Goal: Contribute content: Add original content to the website for others to see

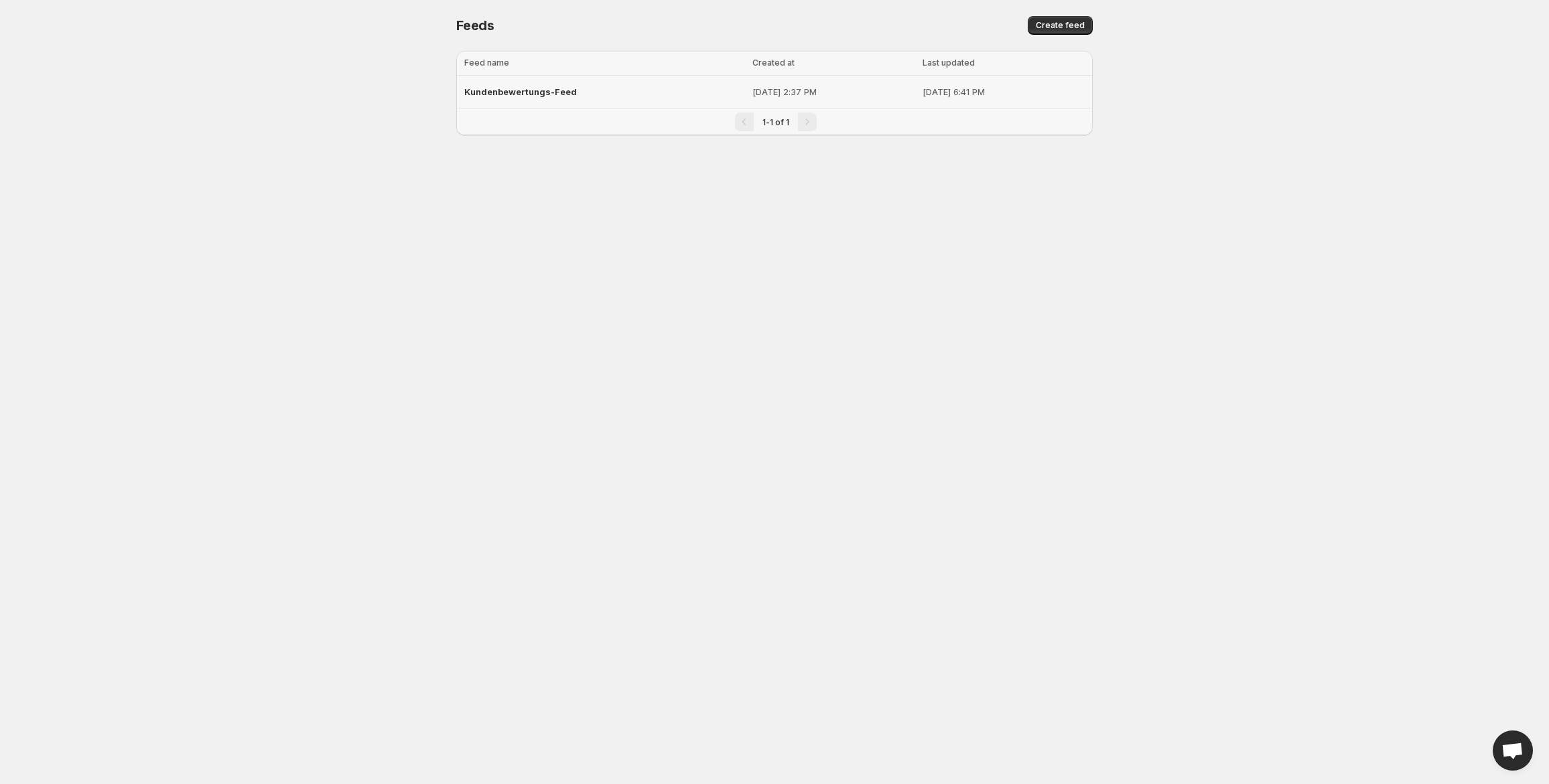
click at [543, 94] on span "Kundenbewertungs-Feed" at bounding box center [520, 91] width 113 height 11
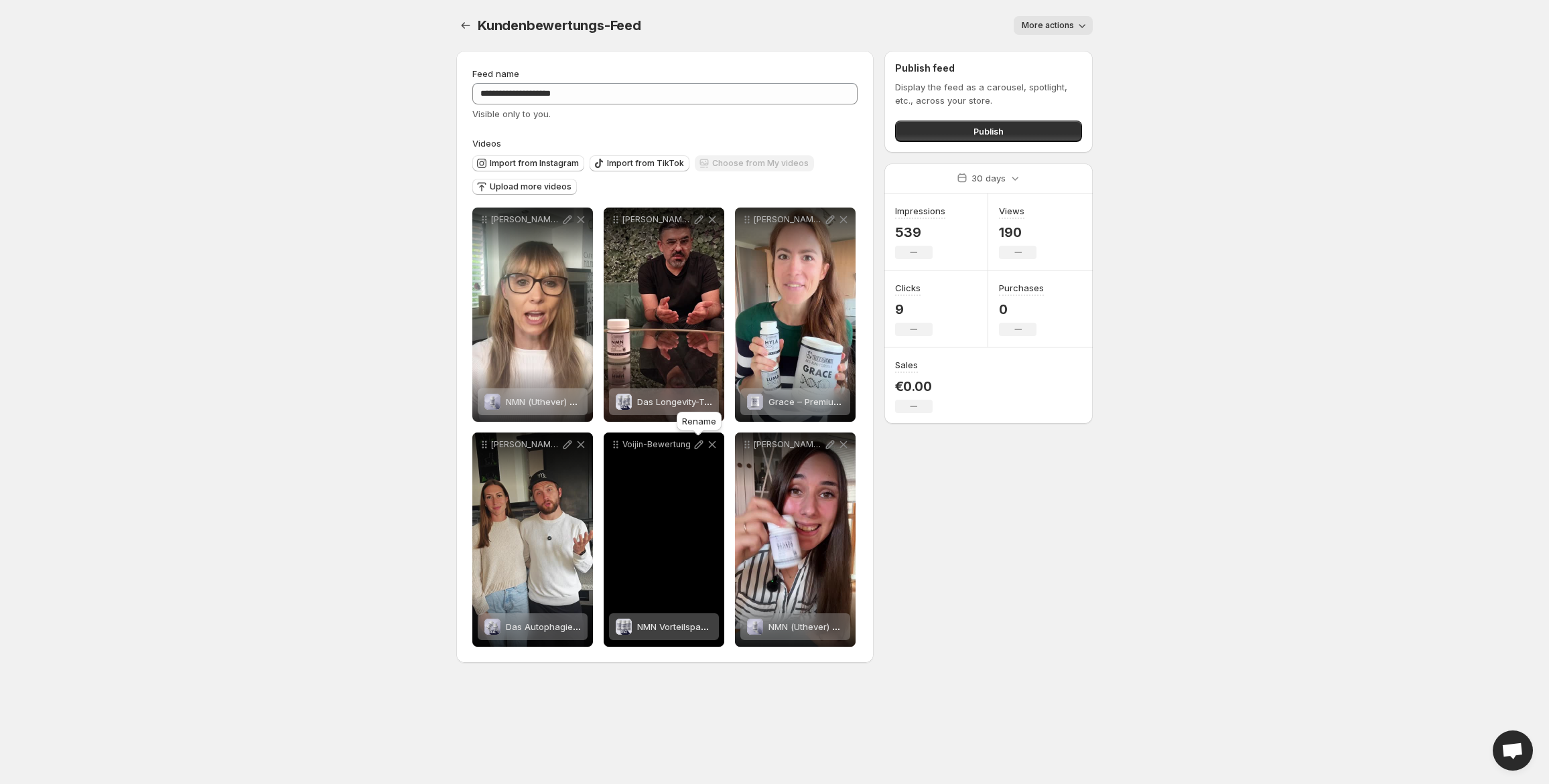
click at [695, 443] on icon at bounding box center [699, 445] width 14 height 14
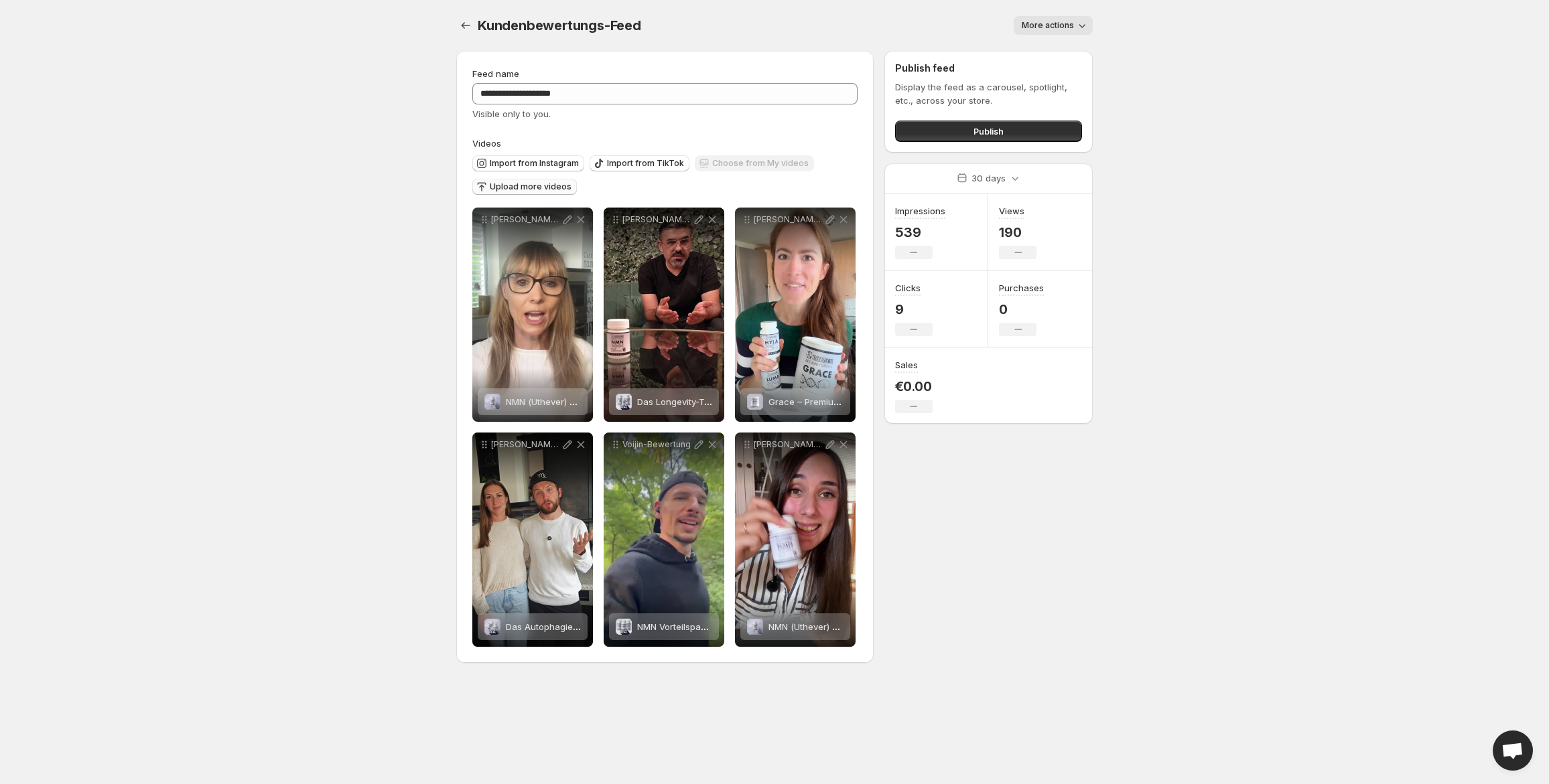
click at [512, 188] on span "Upload more videos" at bounding box center [529, 186] width 81 height 11
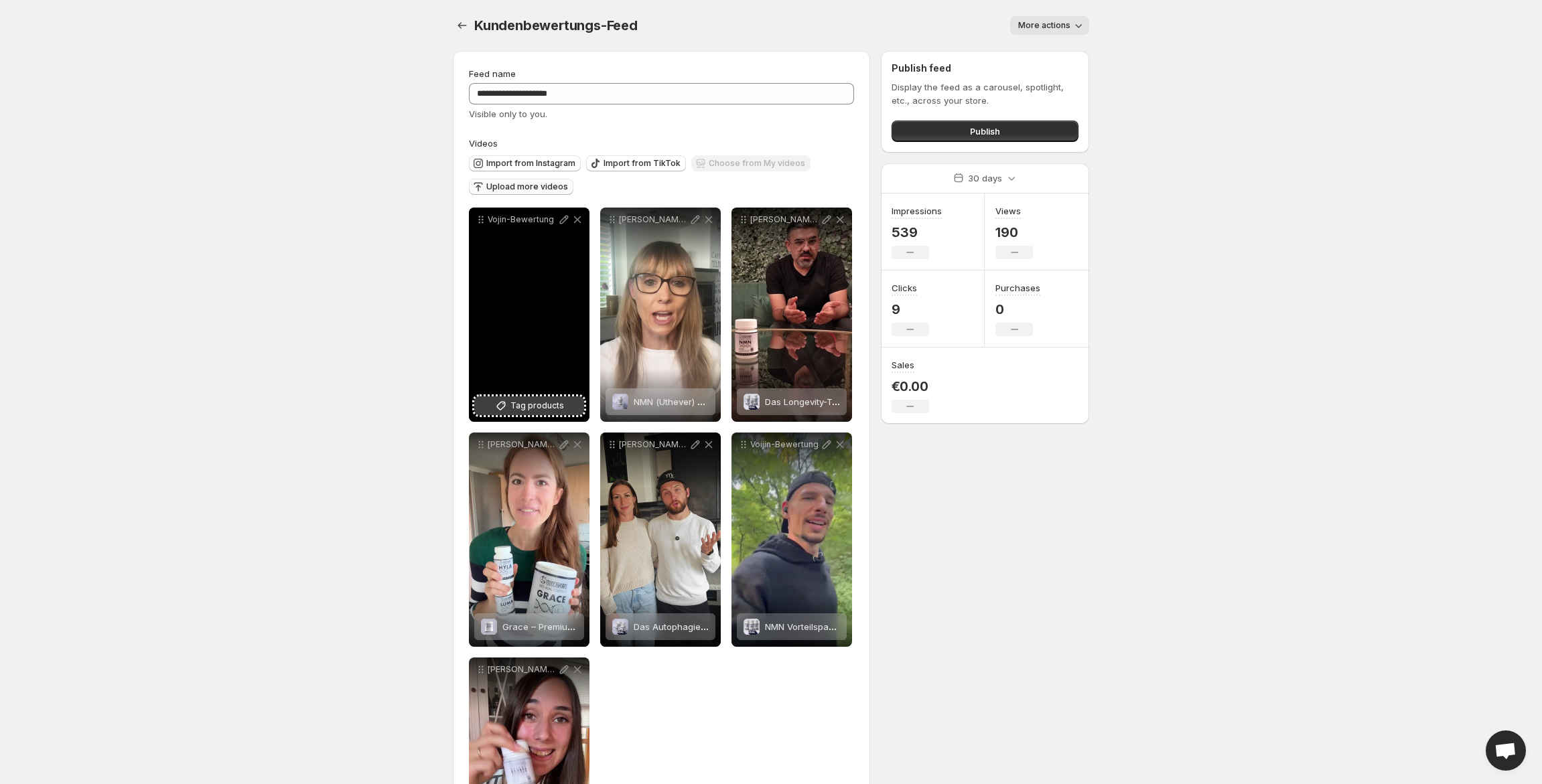
click at [529, 410] on span "Tag products" at bounding box center [537, 406] width 54 height 14
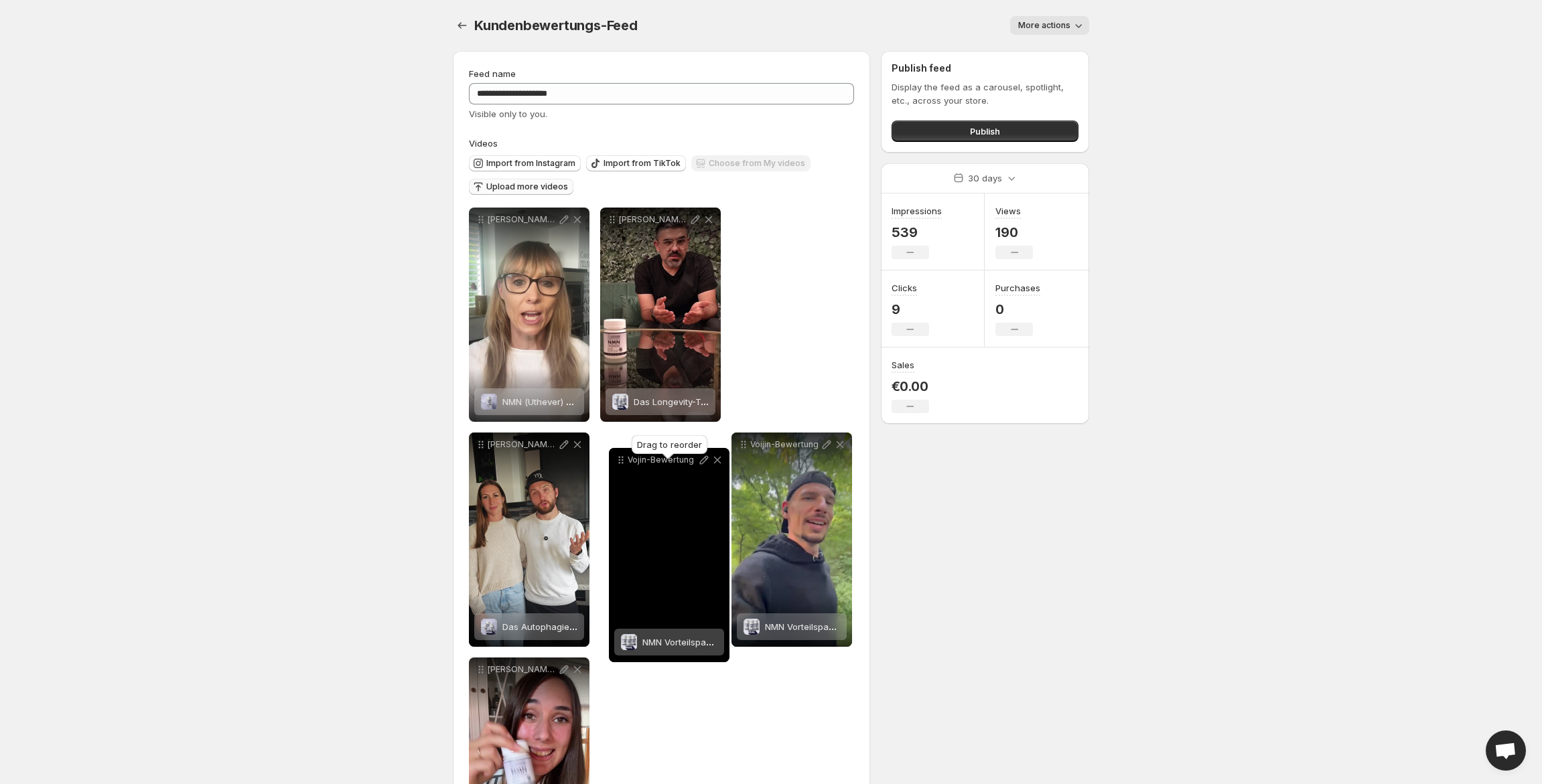
drag, startPoint x: 482, startPoint y: 220, endPoint x: 622, endPoint y: 461, distance: 278.7
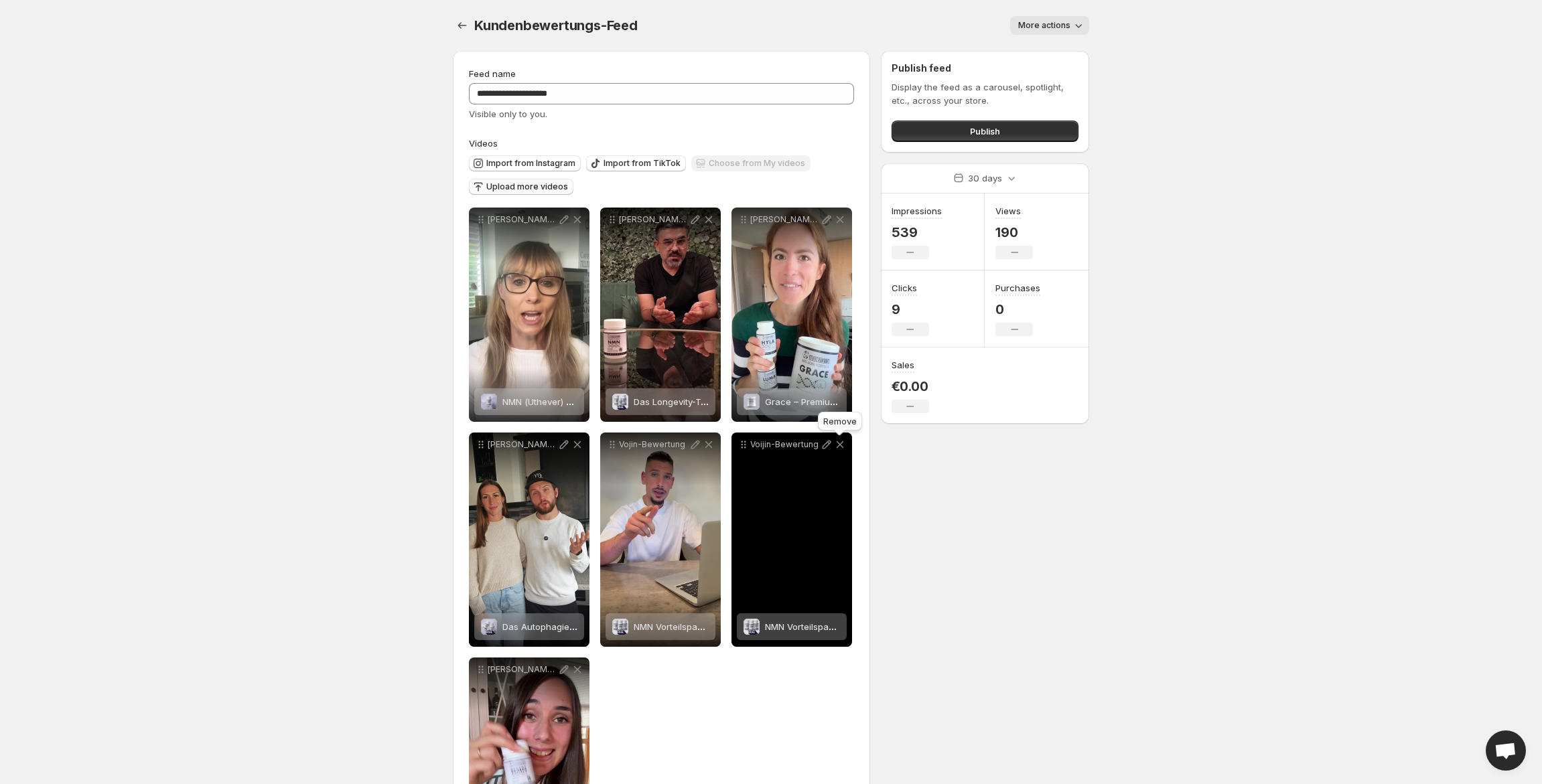
click at [842, 443] on icon at bounding box center [840, 445] width 14 height 14
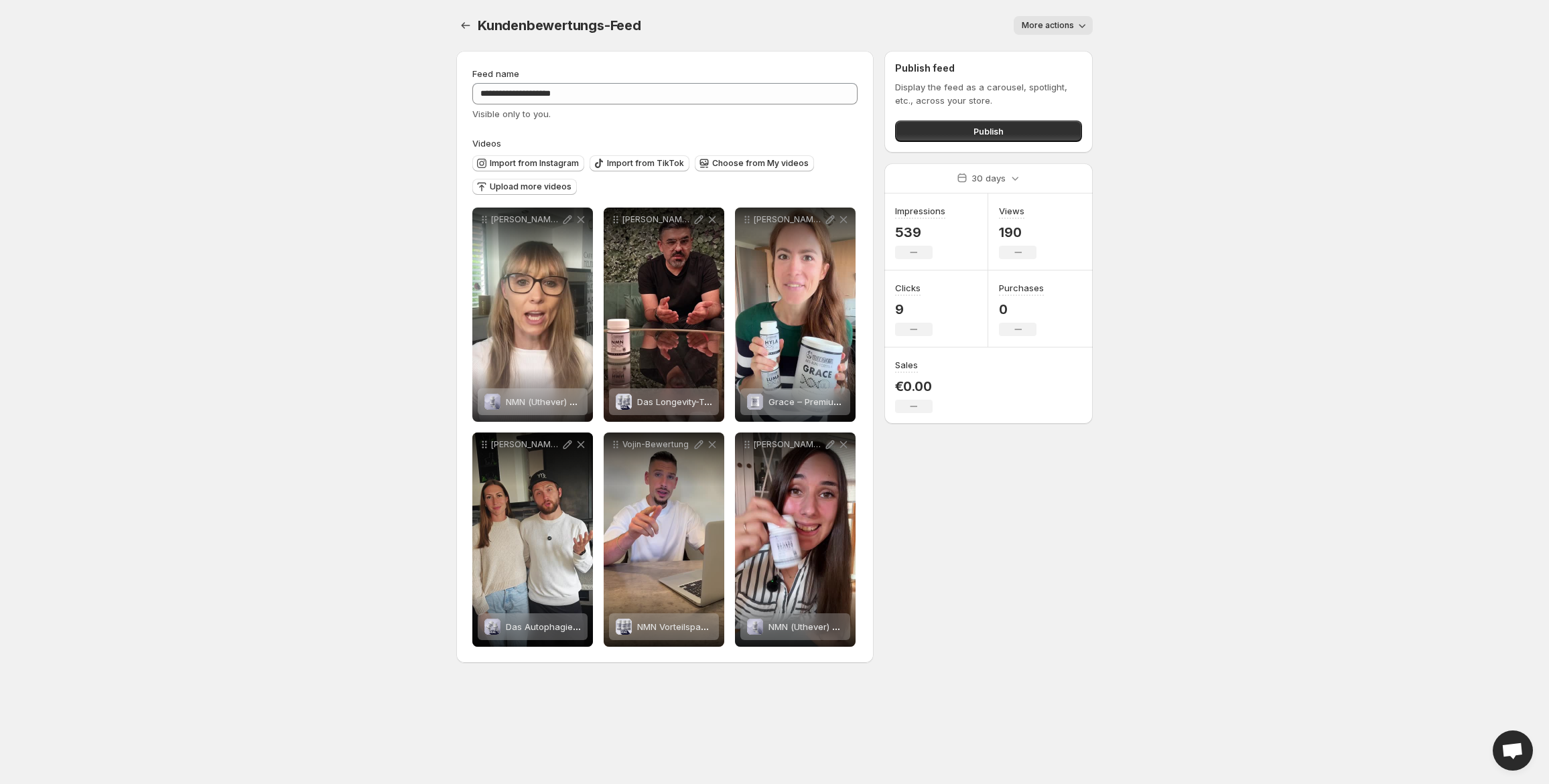
click at [1434, 70] on body "**********" at bounding box center [774, 392] width 1549 height 784
